Goal: Communication & Community: Answer question/provide support

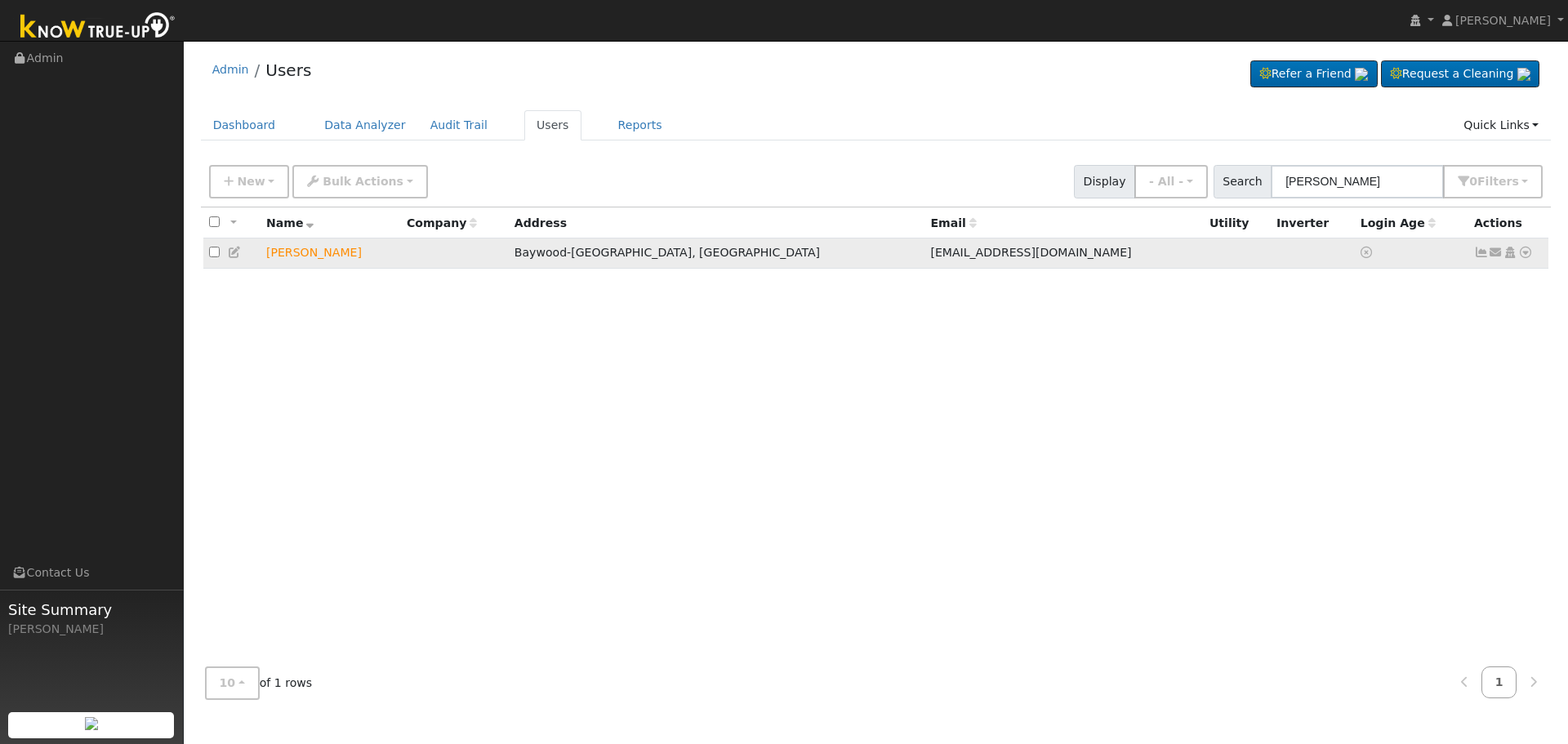
type input "[PERSON_NAME]"
click at [1495, 256] on icon at bounding box center [1495, 252] width 15 height 11
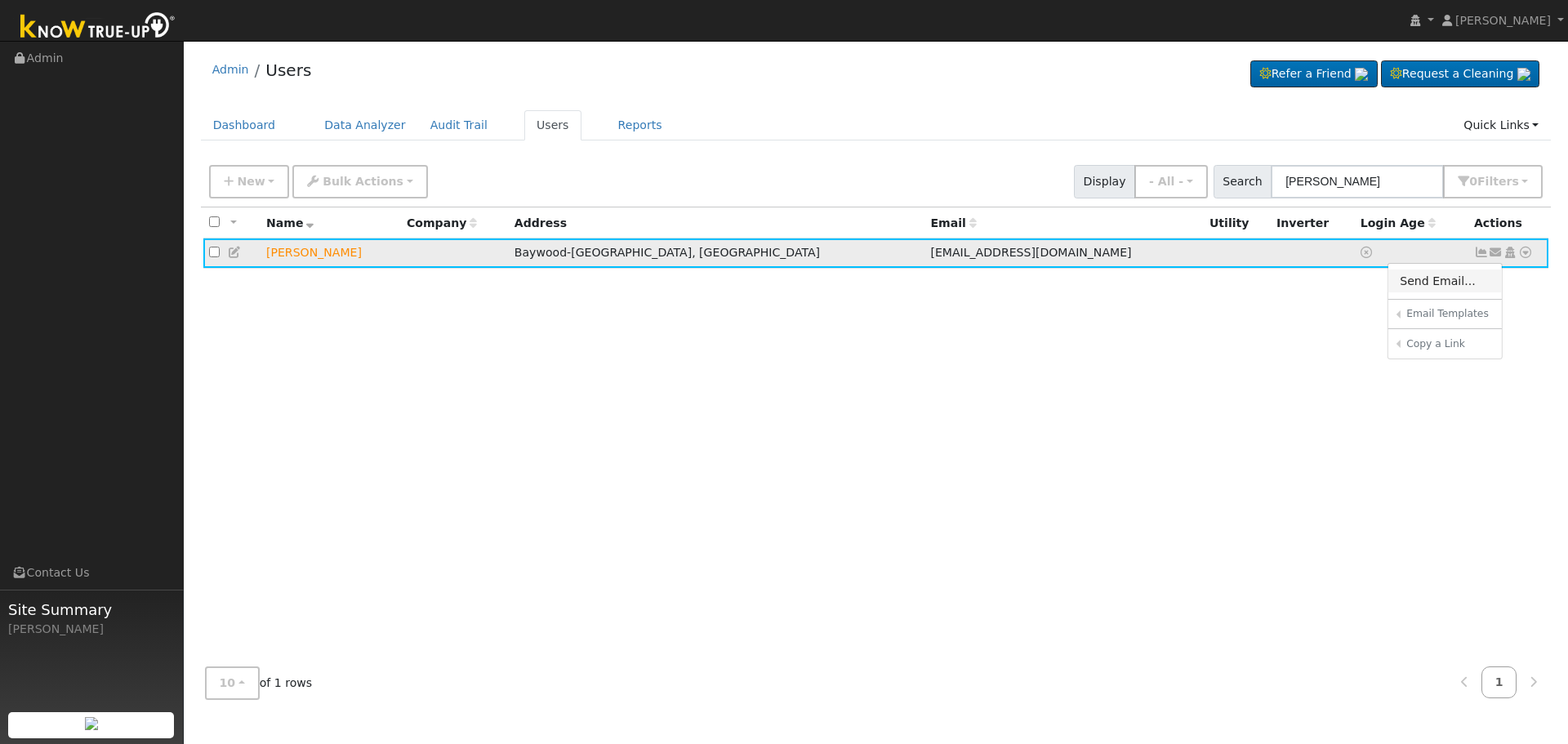
click at [1414, 285] on link "Send Email..." at bounding box center [1445, 280] width 114 height 23
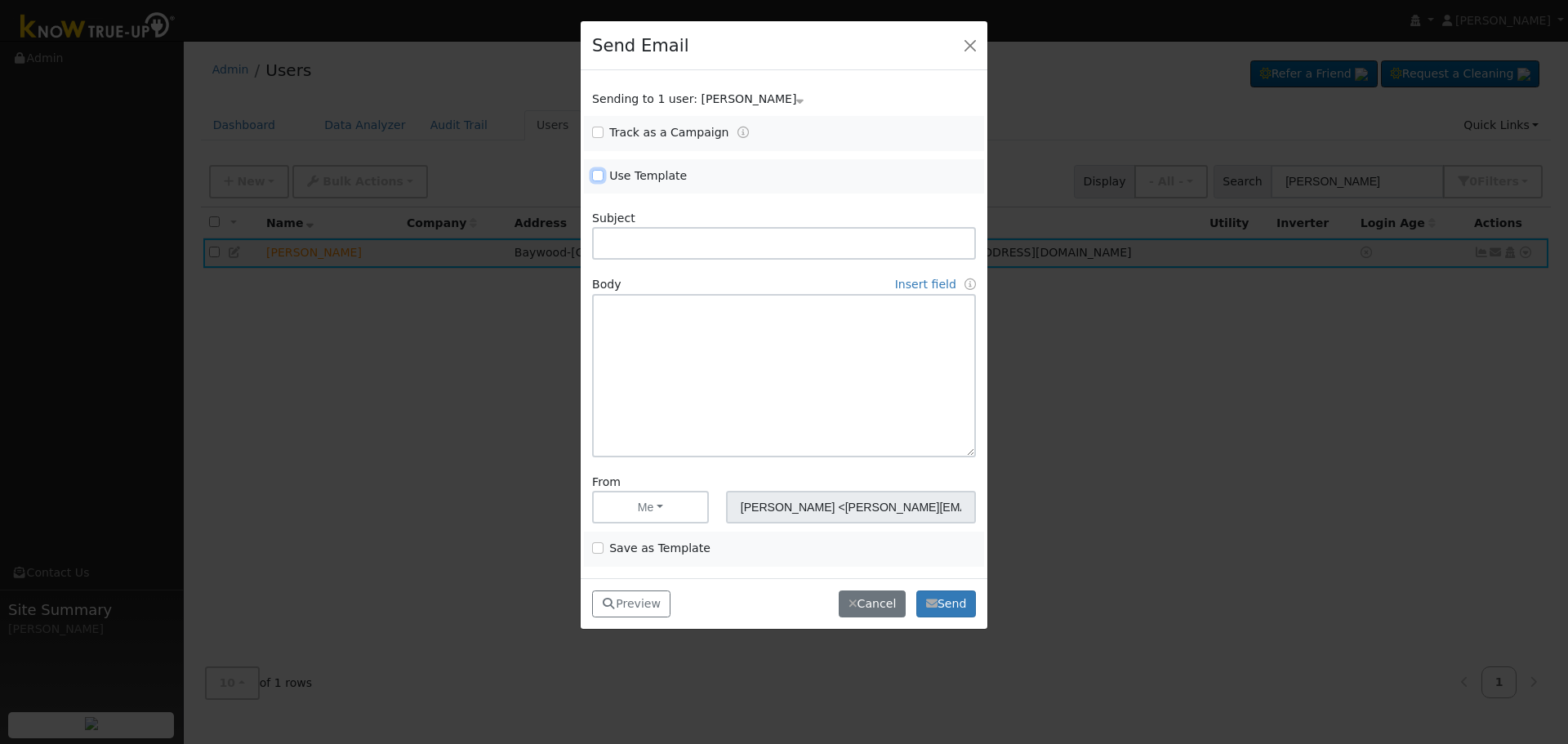
click at [601, 175] on input "Use Template" at bounding box center [597, 175] width 11 height 11
checkbox input "true"
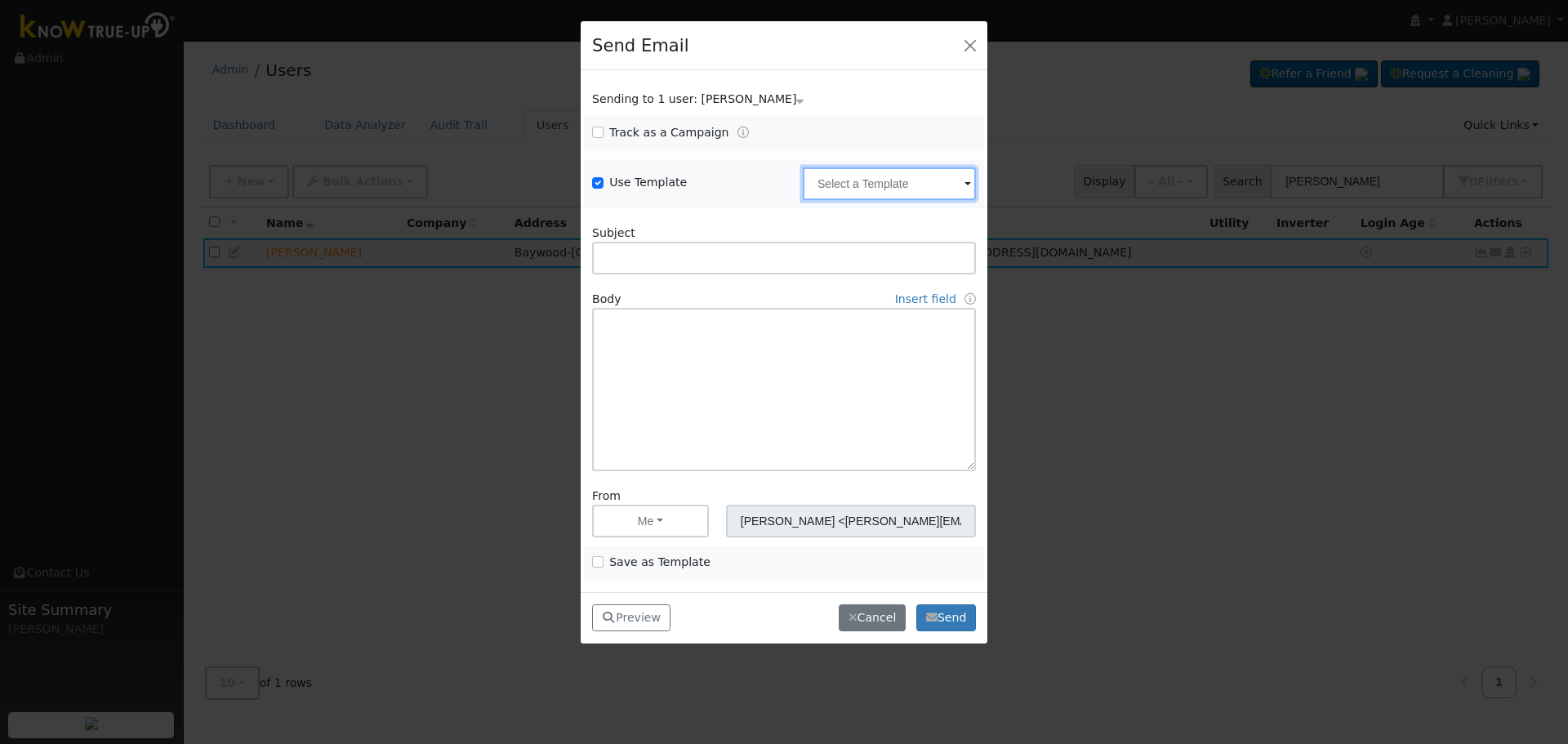
click at [808, 176] on input "text" at bounding box center [889, 184] width 173 height 32
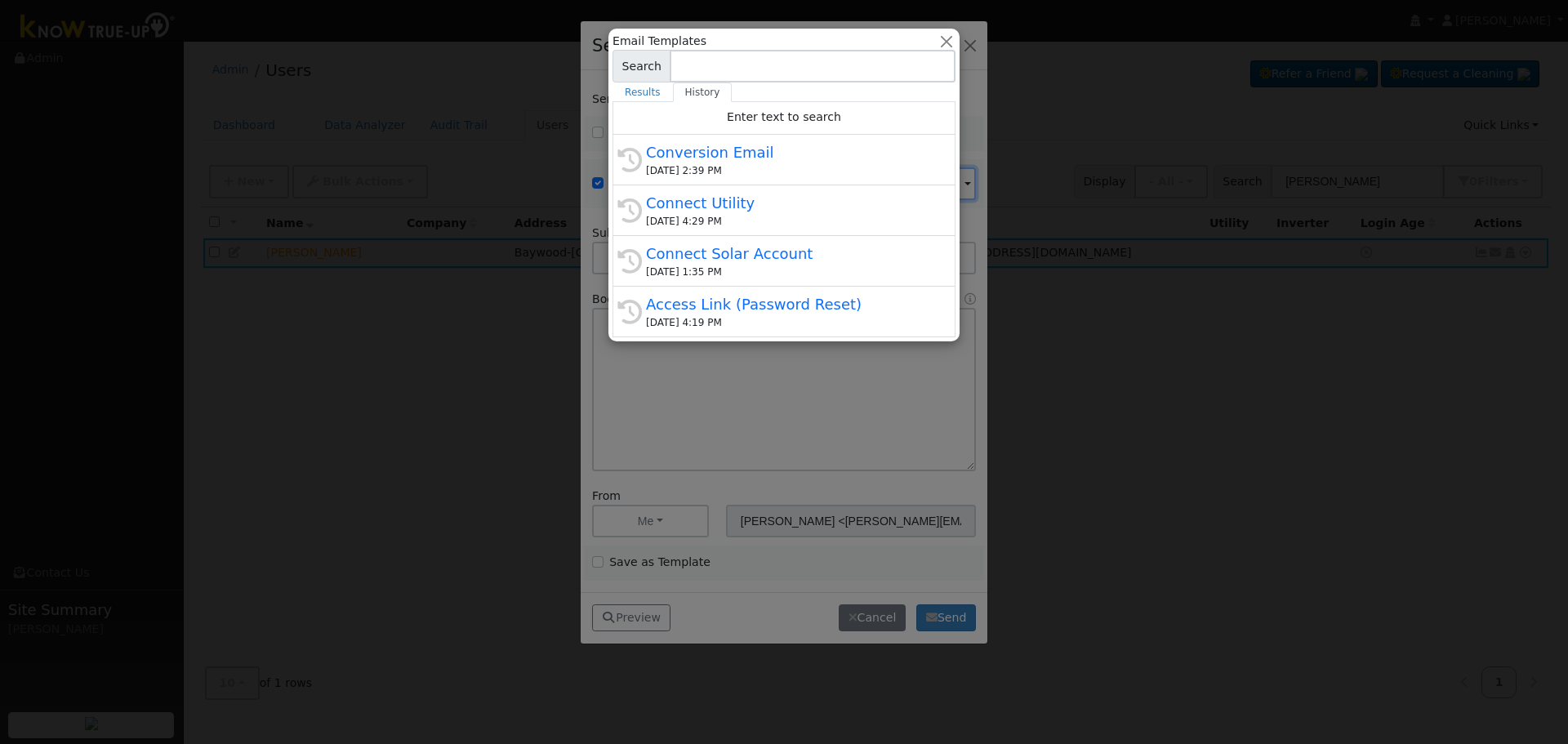
click at [807, 173] on div "[DATE] 2:39 PM" at bounding box center [791, 170] width 291 height 15
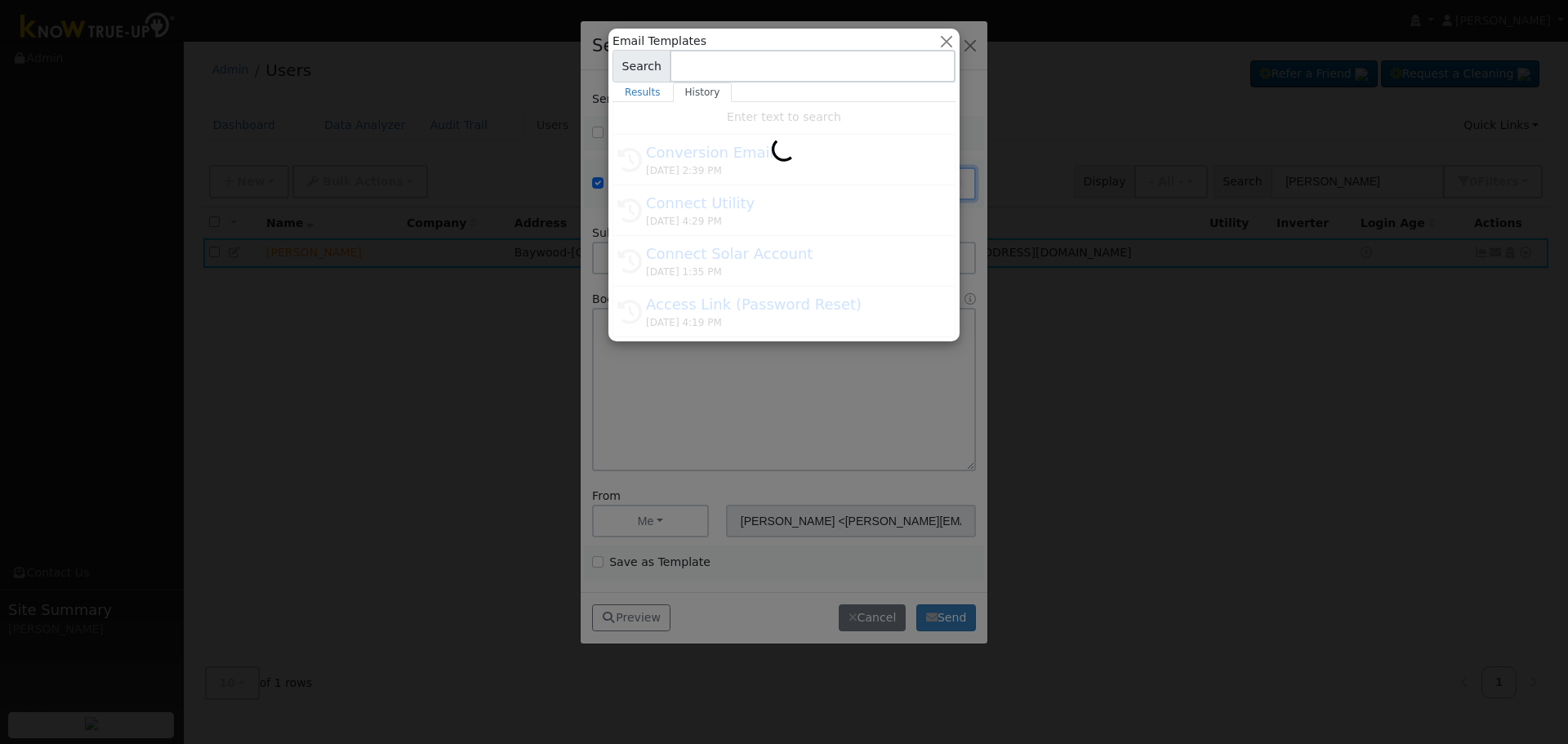
type input "Conversion Email"
type input "Connect Your Utility Account"
type textarea "Dear {user_fname}, The first step is to connect your electric utility account. …"
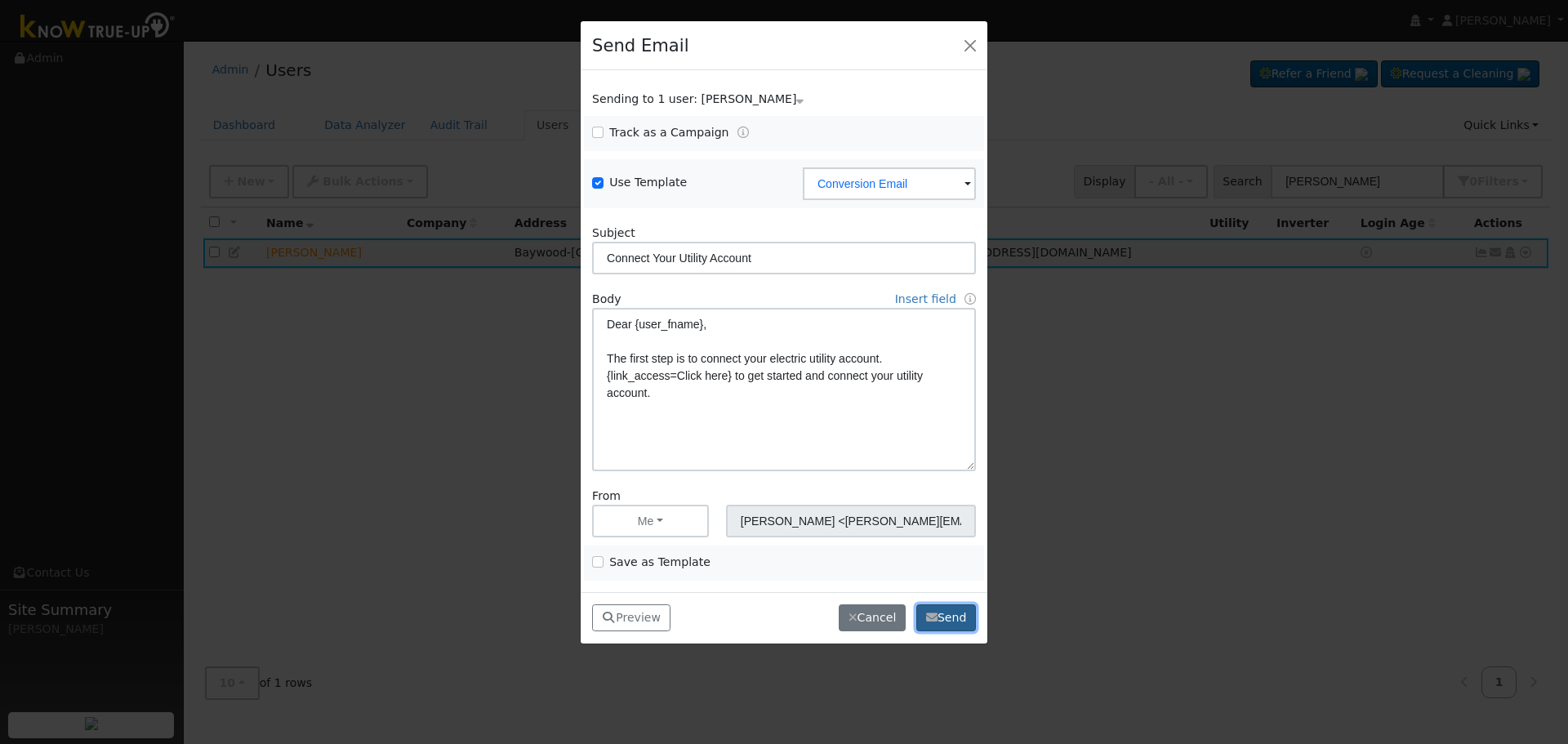
click at [939, 618] on button "Send" at bounding box center [946, 618] width 60 height 27
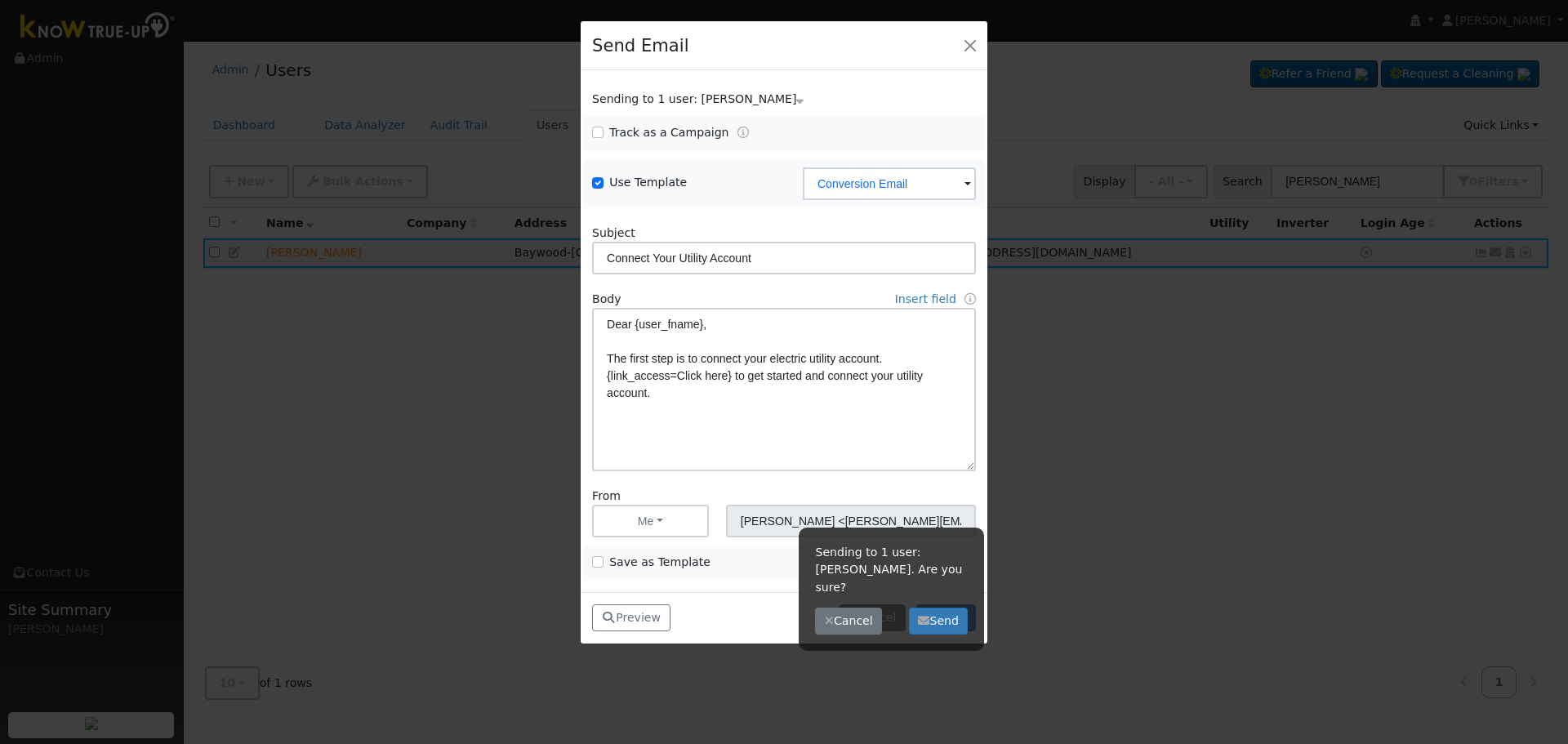
click at [753, 582] on div "Sending to 1 user: [PERSON_NAME] Name Issue [PERSON_NAME] Track as a Campaign .…" at bounding box center [784, 331] width 407 height 521
click at [940, 607] on button "Send" at bounding box center [939, 621] width 60 height 27
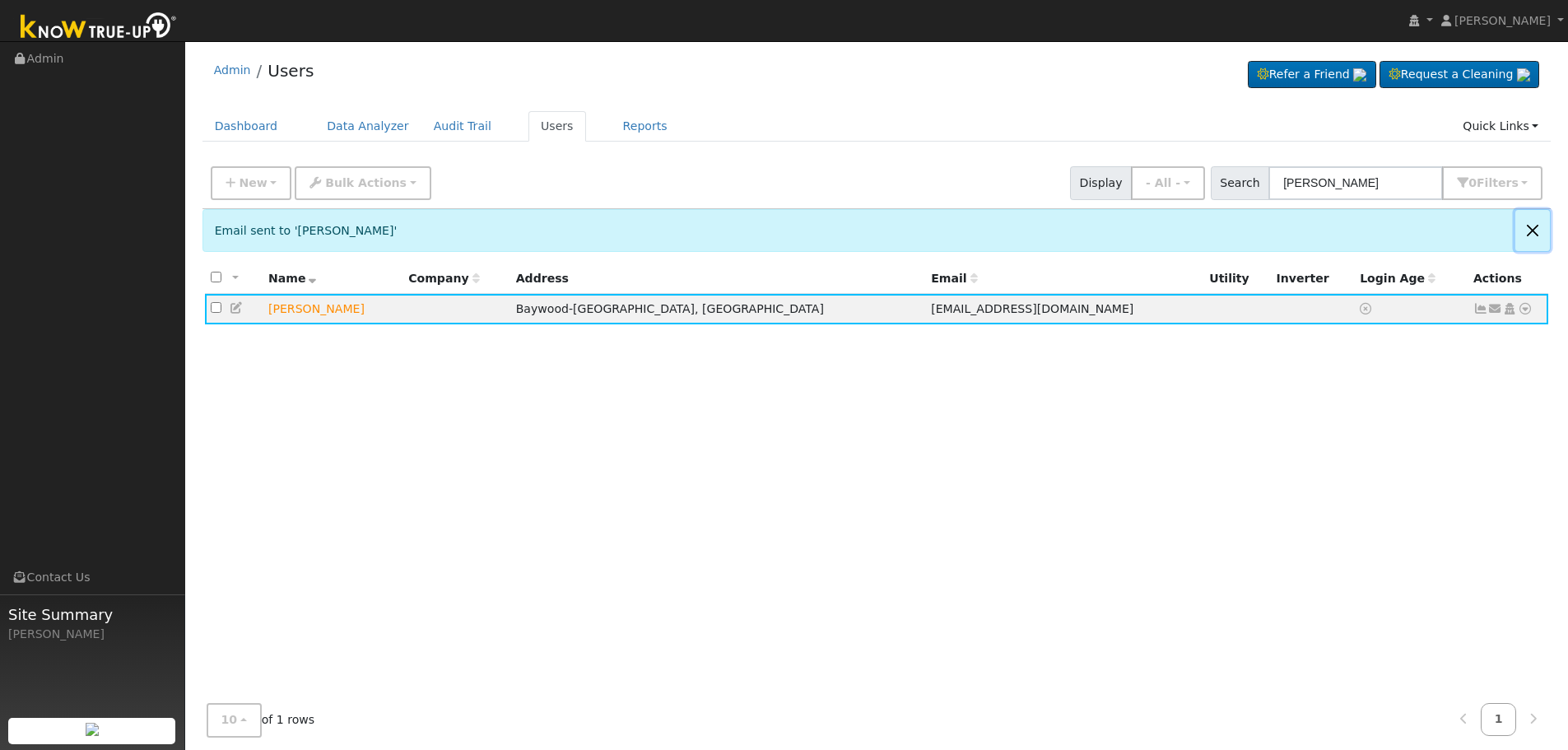
click at [1532, 222] on button "Close" at bounding box center [1532, 230] width 34 height 40
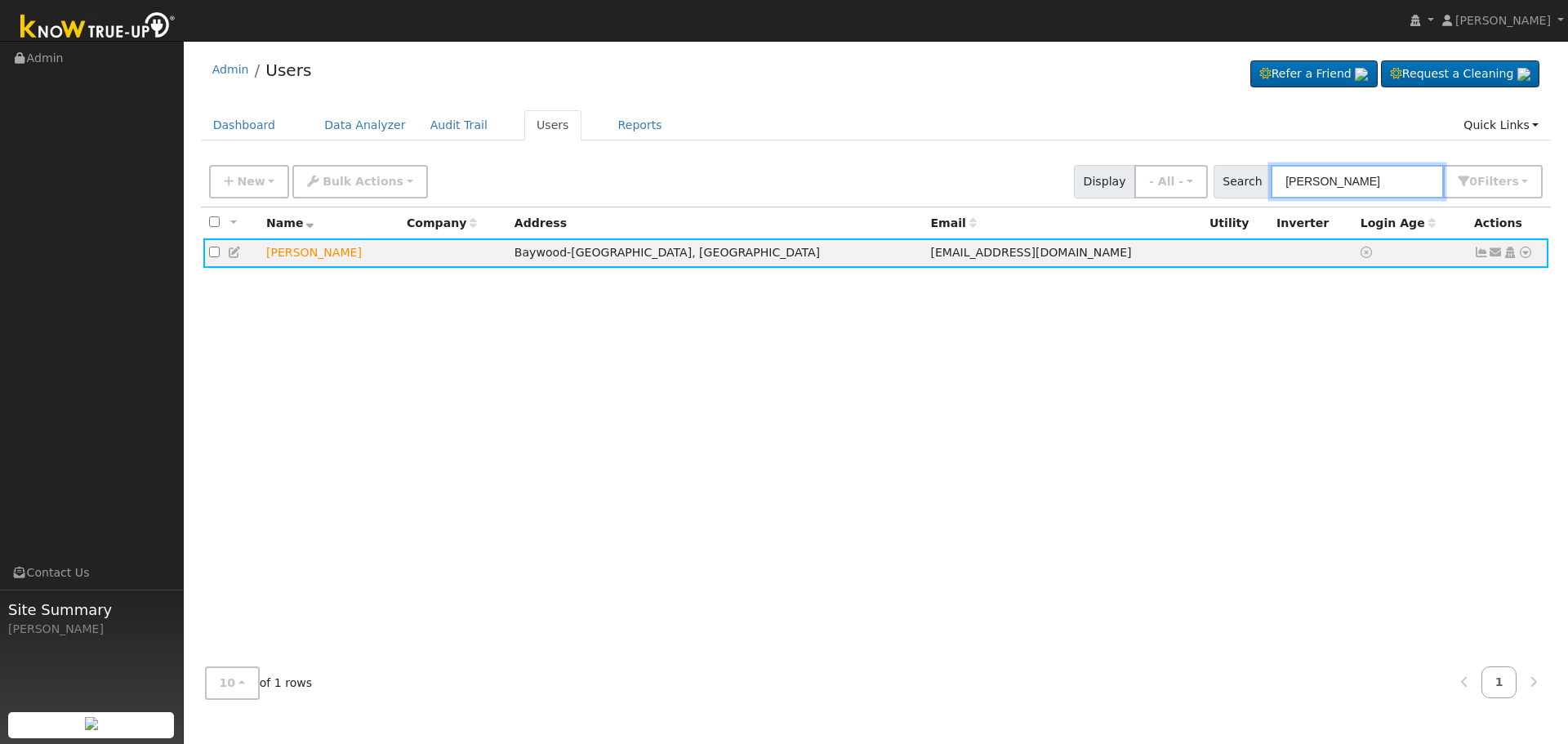
drag, startPoint x: 1377, startPoint y: 191, endPoint x: 949, endPoint y: 168, distance: 428.6
click at [998, 173] on div "New Add User Quick Add Quick Connect Quick Convert Lead Bulk Actions Send Email…" at bounding box center [876, 179] width 1340 height 39
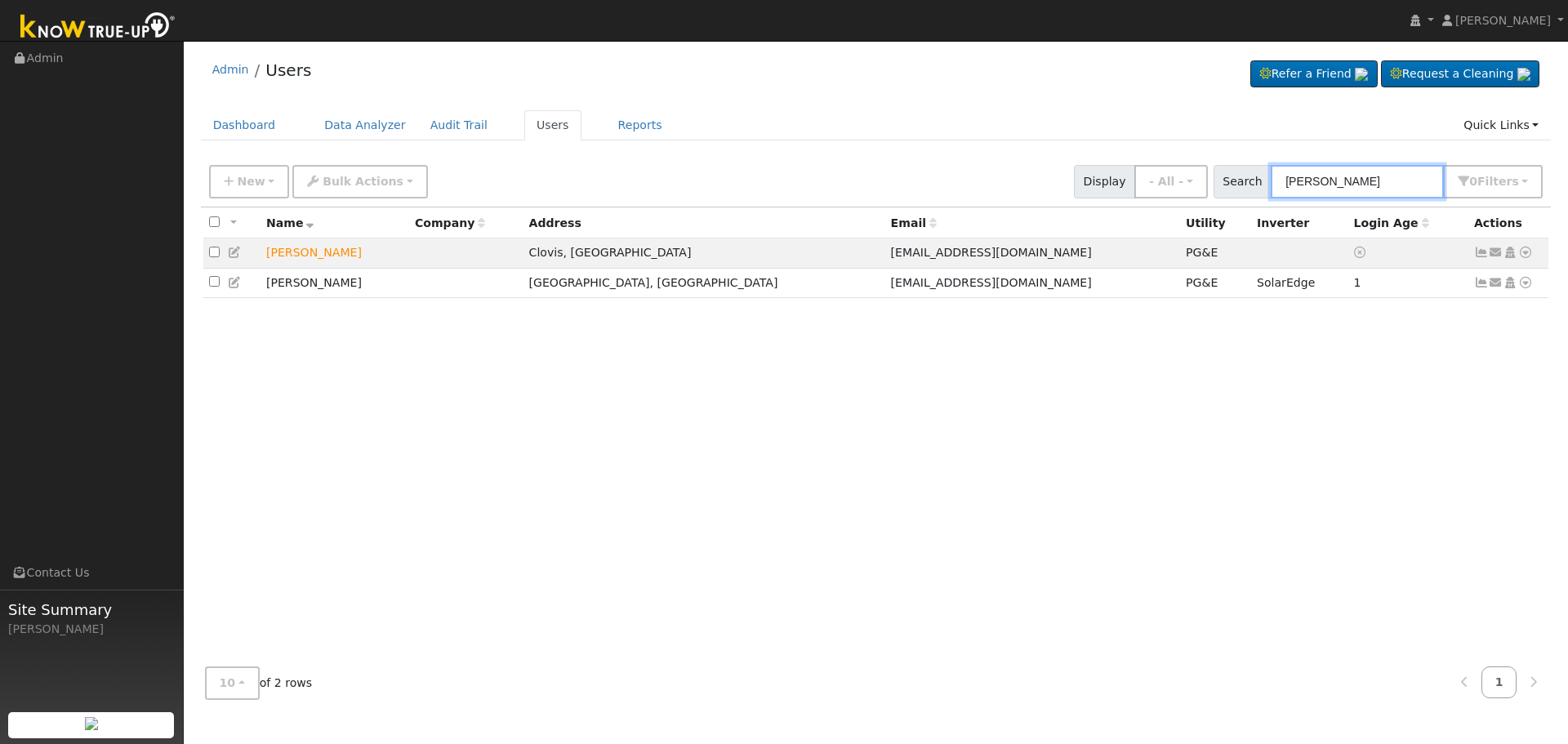
type input "[PERSON_NAME]"
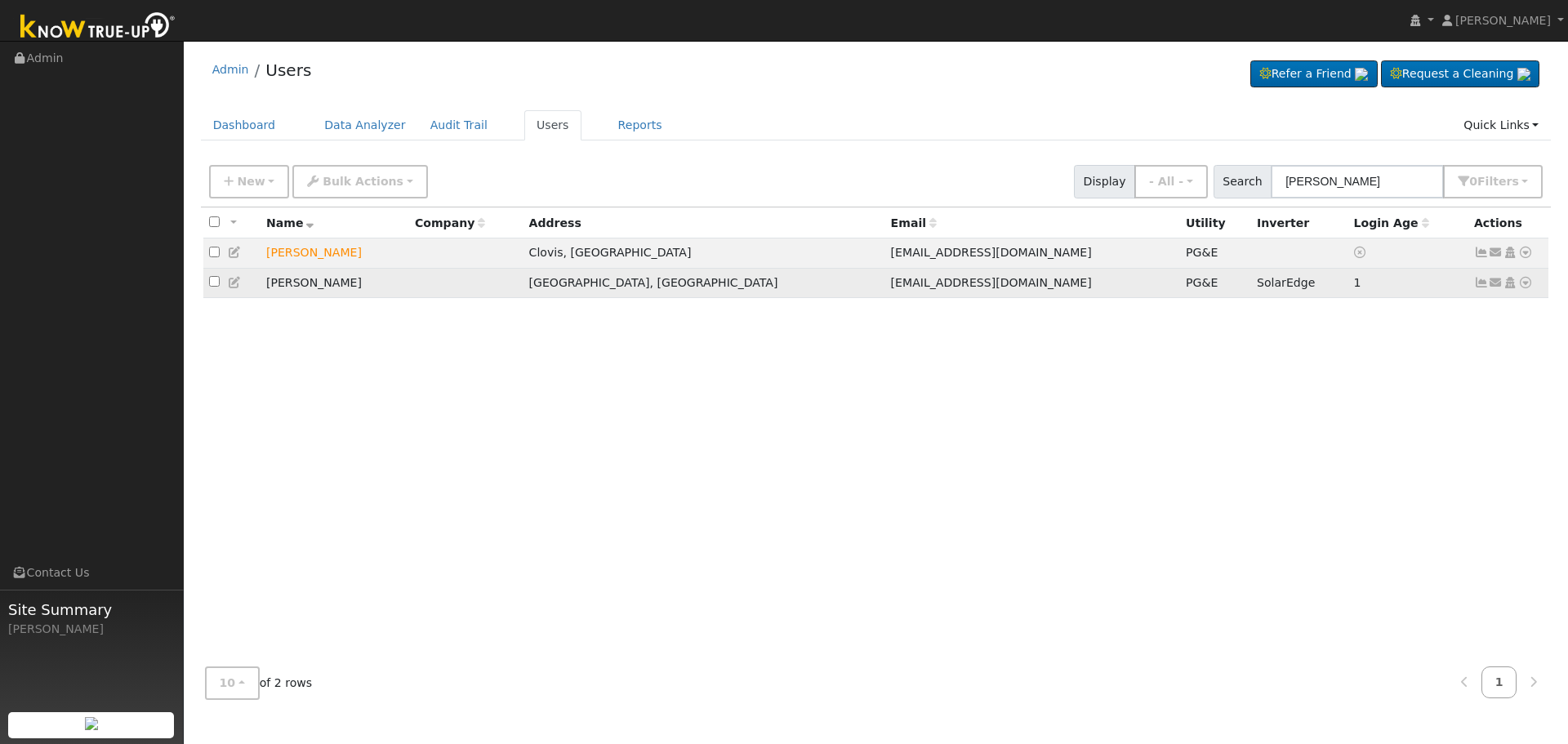
click at [1477, 286] on icon at bounding box center [1481, 282] width 15 height 11
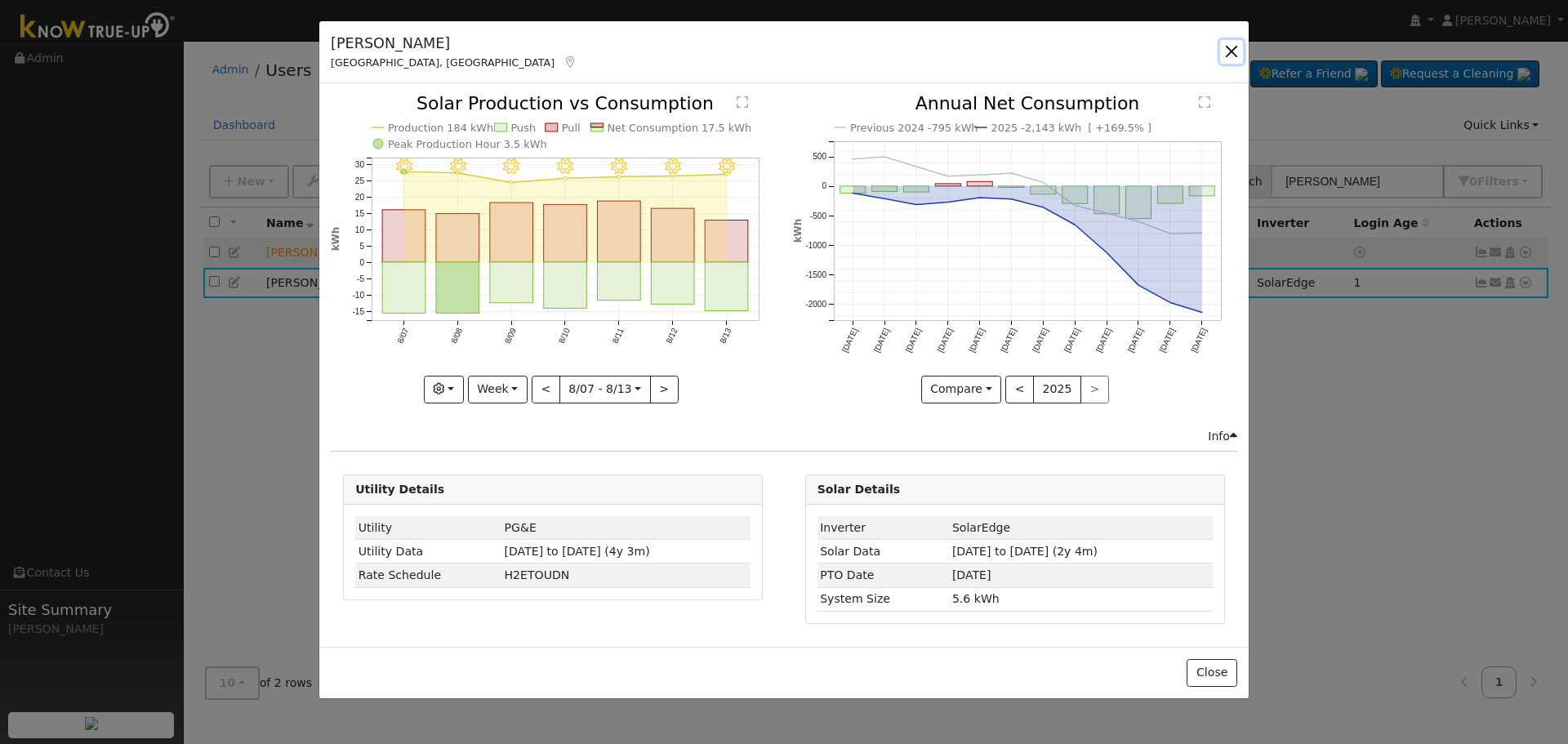
click at [1234, 50] on button "button" at bounding box center [1231, 51] width 23 height 23
